Goal: Transaction & Acquisition: Subscribe to service/newsletter

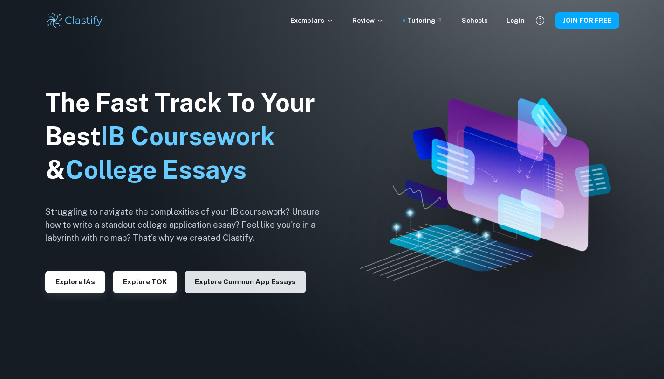
click at [251, 290] on button "Explore Common App essays" at bounding box center [246, 281] width 122 height 22
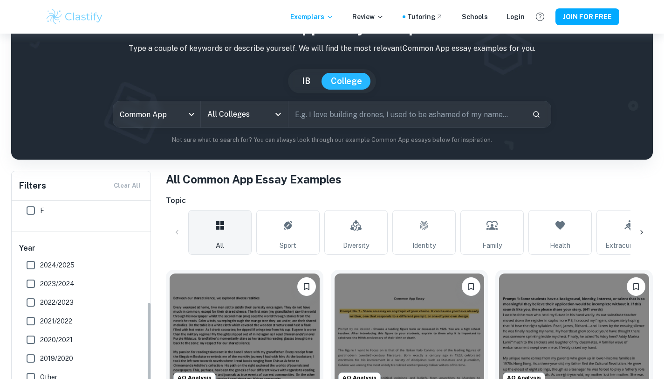
scroll to position [73, 0]
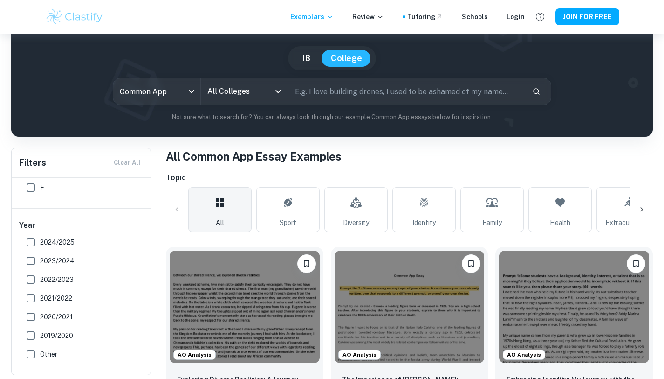
click at [255, 80] on div "All Colleges" at bounding box center [244, 91] width 87 height 26
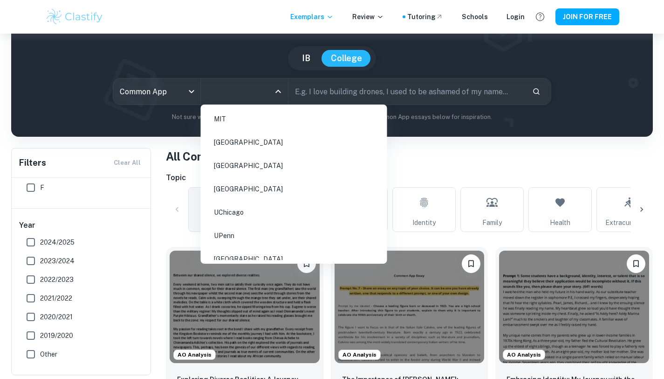
click at [242, 92] on input "All Colleges" at bounding box center [237, 92] width 65 height 18
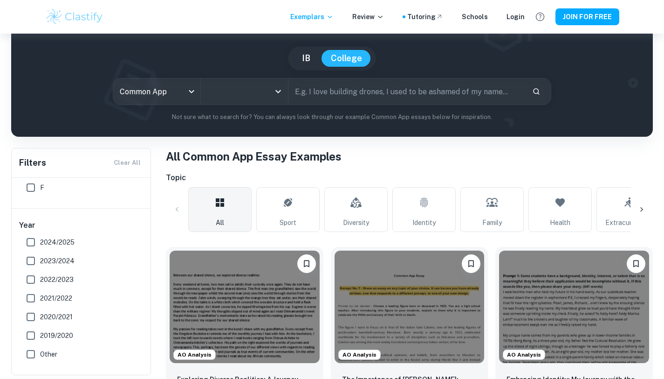
click at [242, 92] on input "All Colleges" at bounding box center [237, 92] width 65 height 18
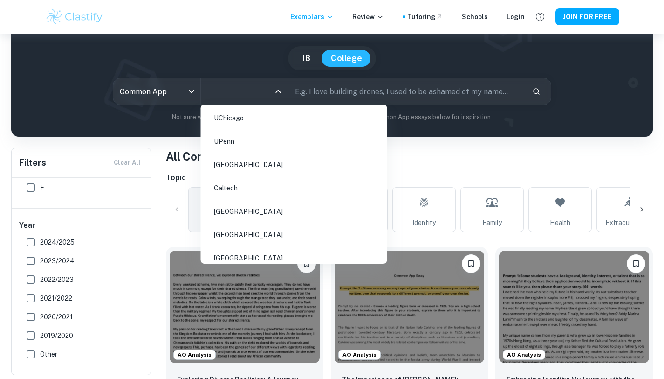
scroll to position [92, 0]
click at [247, 120] on li "UChicago" at bounding box center [294, 119] width 179 height 21
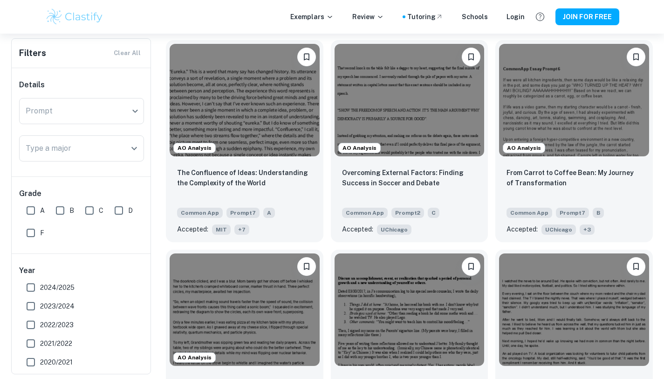
scroll to position [279, 0]
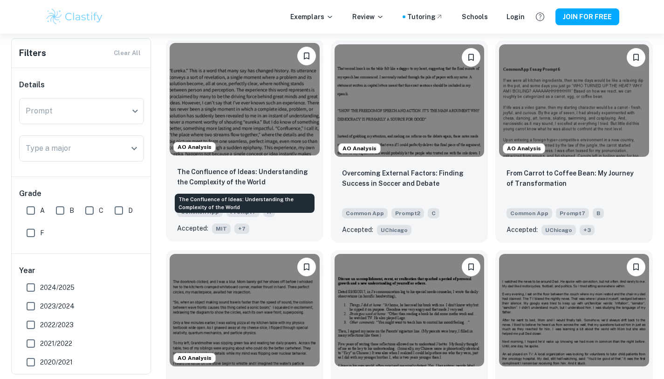
click at [266, 175] on p "The Confluence of Ideas: Understanding the Complexity of the World" at bounding box center [244, 176] width 135 height 21
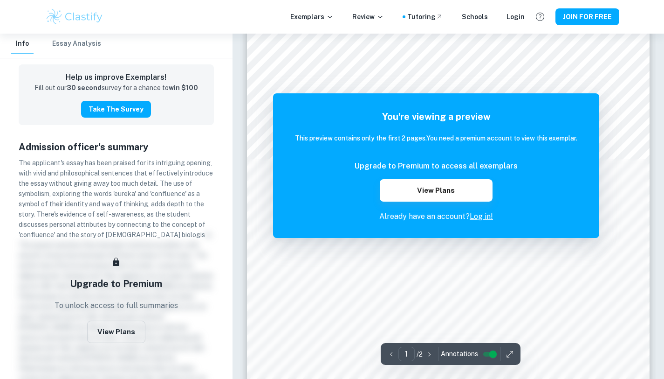
scroll to position [56, 0]
drag, startPoint x: 355, startPoint y: 142, endPoint x: 365, endPoint y: 124, distance: 19.8
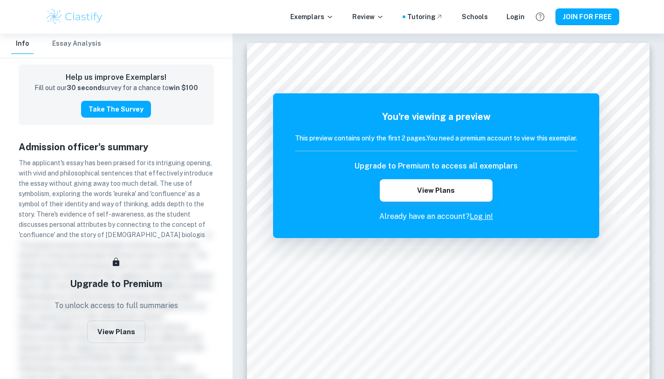
click at [71, 55] on div "Info Essay Analysis" at bounding box center [56, 46] width 90 height 24
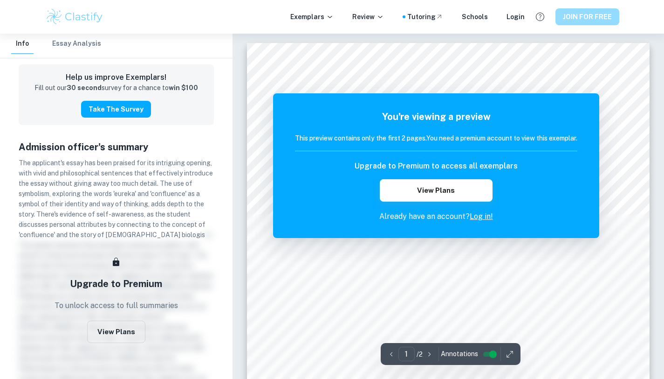
click at [590, 20] on button "JOIN FOR FREE" at bounding box center [588, 16] width 64 height 17
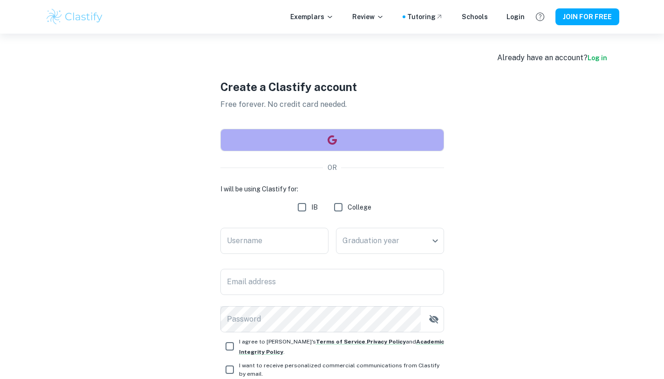
click at [374, 131] on button "button" at bounding box center [333, 140] width 224 height 22
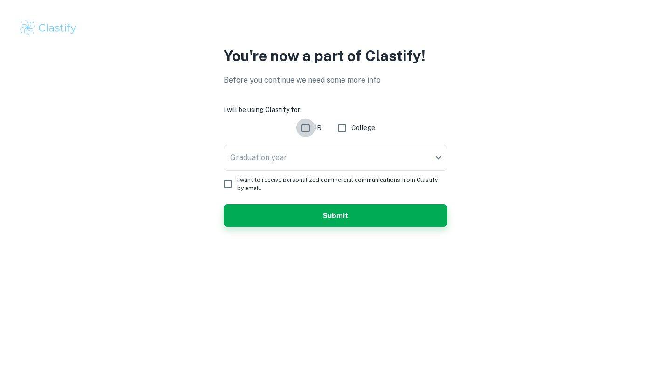
click at [311, 130] on input "IB" at bounding box center [306, 127] width 19 height 19
checkbox input "true"
click at [339, 129] on input "College" at bounding box center [342, 127] width 19 height 19
checkbox input "true"
